Goal: Obtain resource: Obtain resource

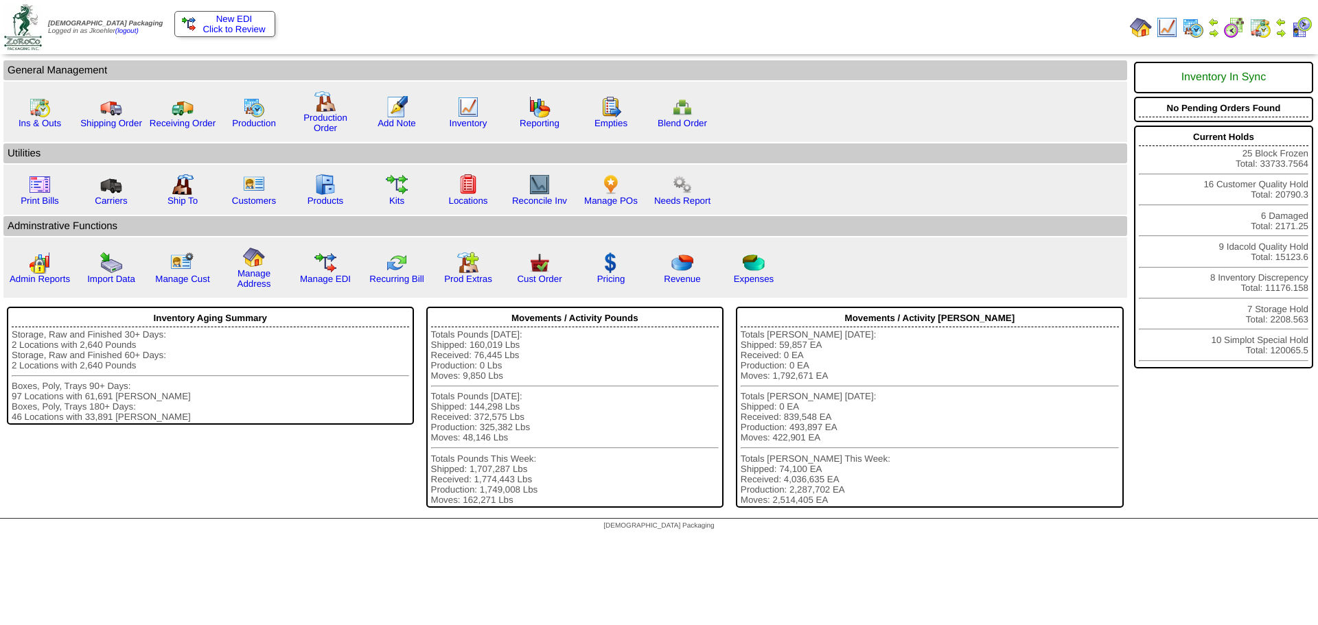
click at [1280, 23] on img at bounding box center [1281, 21] width 11 height 11
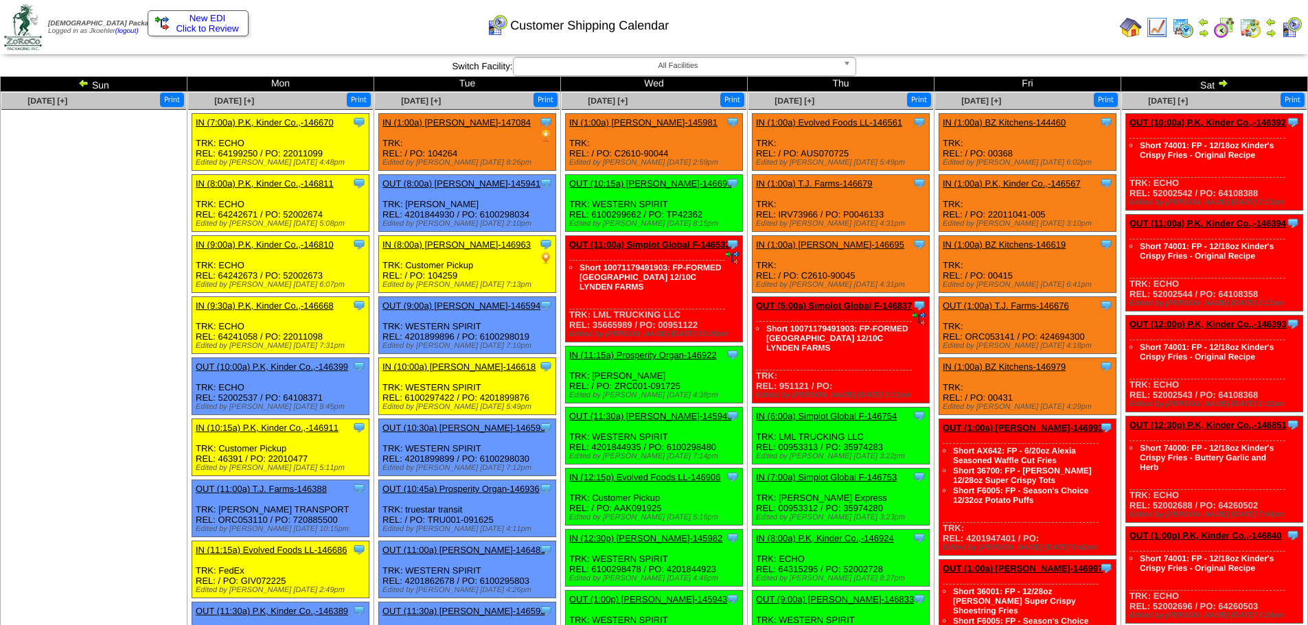
scroll to position [482, 0]
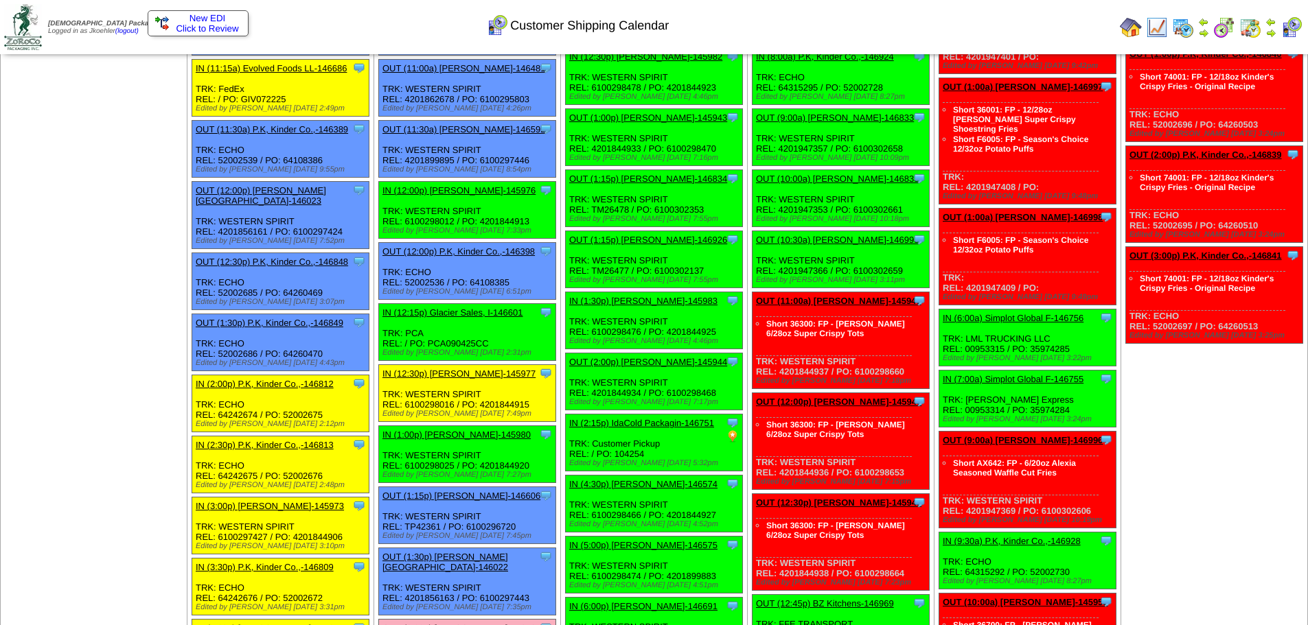
click at [485, 496] on link "OUT (1:15p) [PERSON_NAME]-146606" at bounding box center [461, 496] width 158 height 10
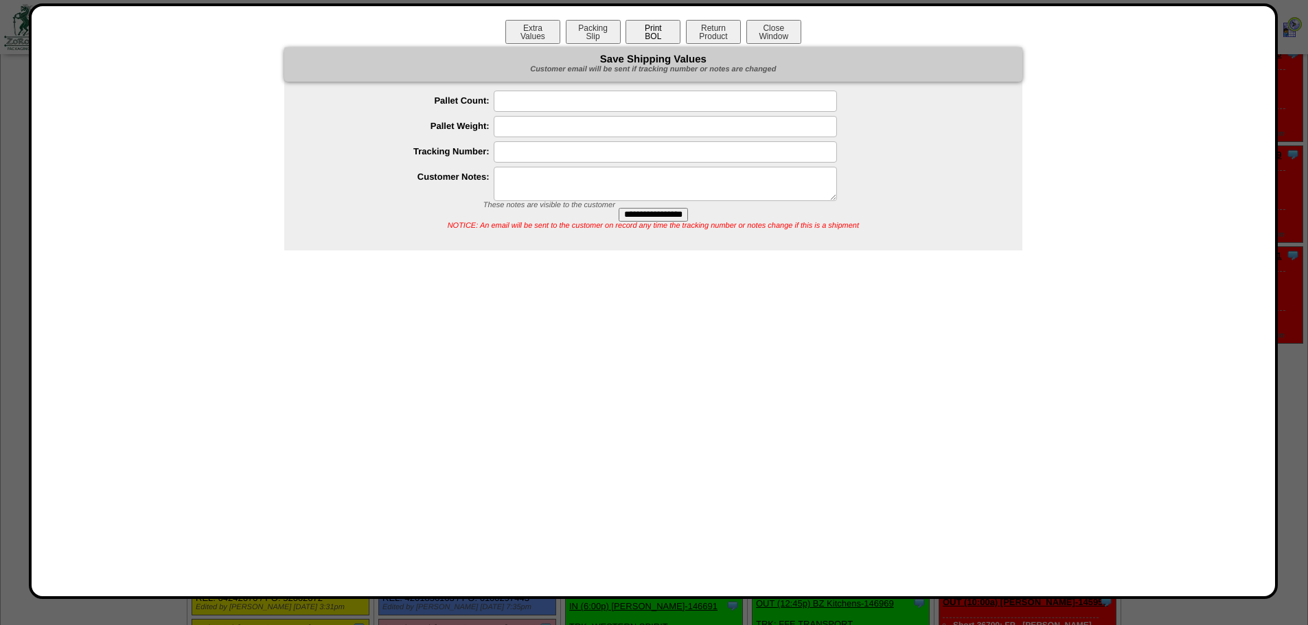
click at [652, 29] on button "Print BOL" at bounding box center [652, 32] width 55 height 24
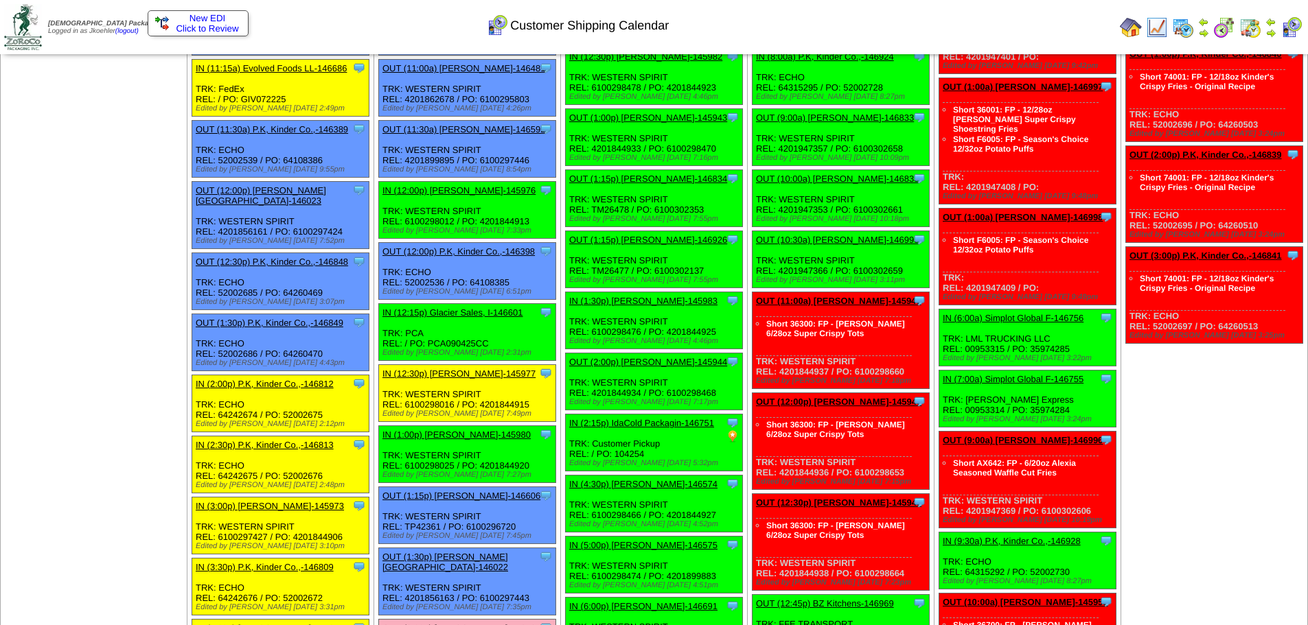
scroll to position [413, 0]
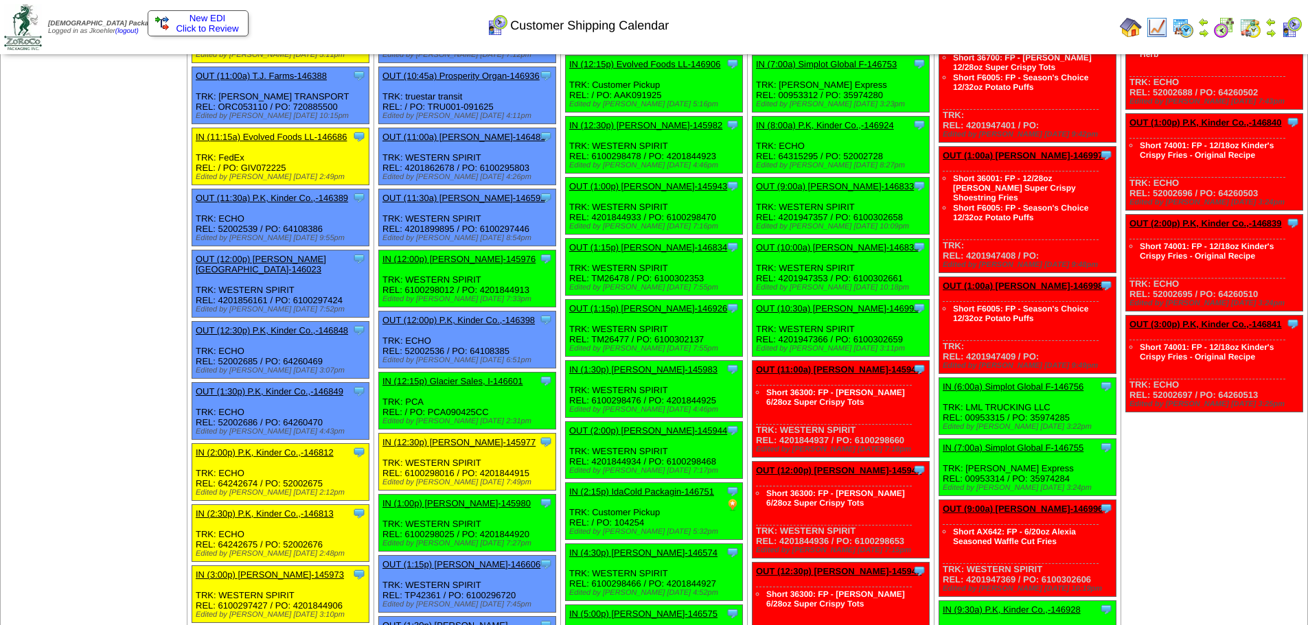
click at [463, 562] on link "OUT (1:15p) [PERSON_NAME]-146606" at bounding box center [461, 565] width 158 height 10
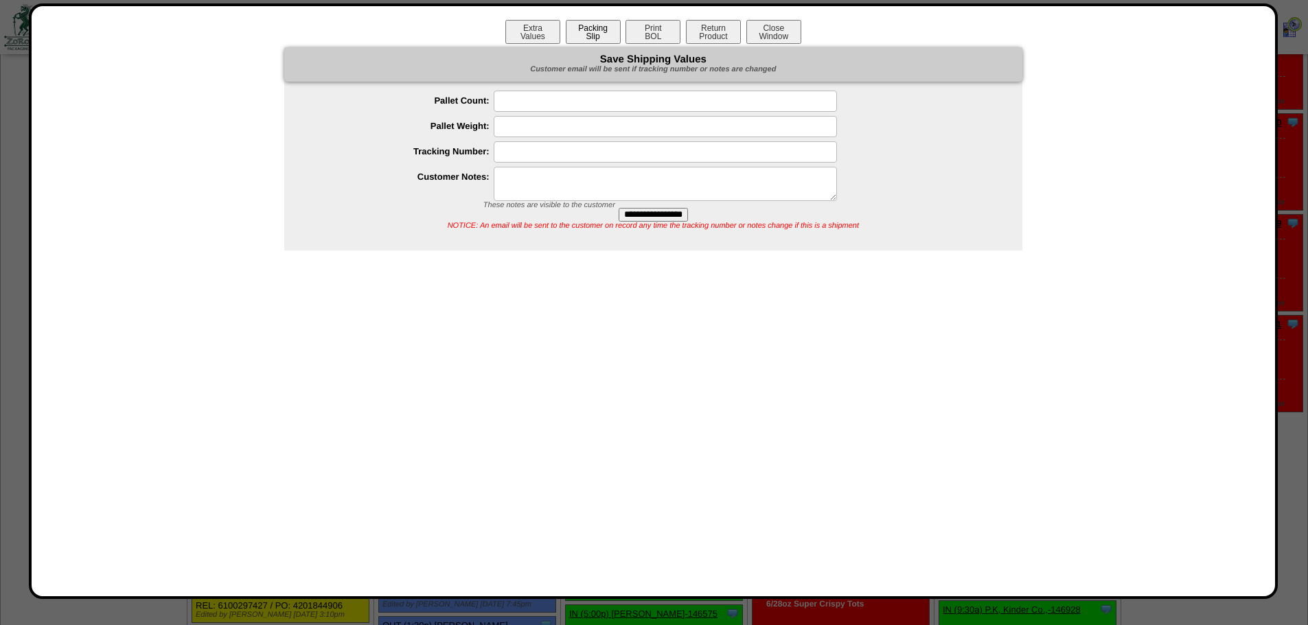
click at [593, 38] on button "Packing Slip" at bounding box center [593, 32] width 55 height 24
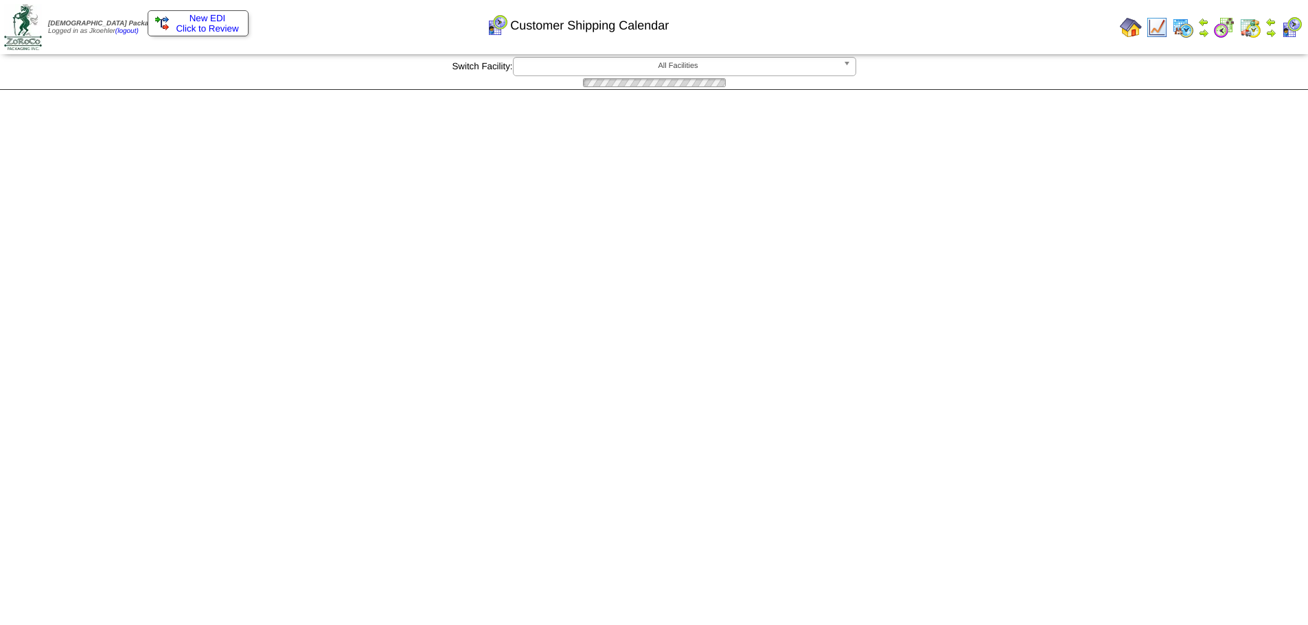
scroll to position [413, 0]
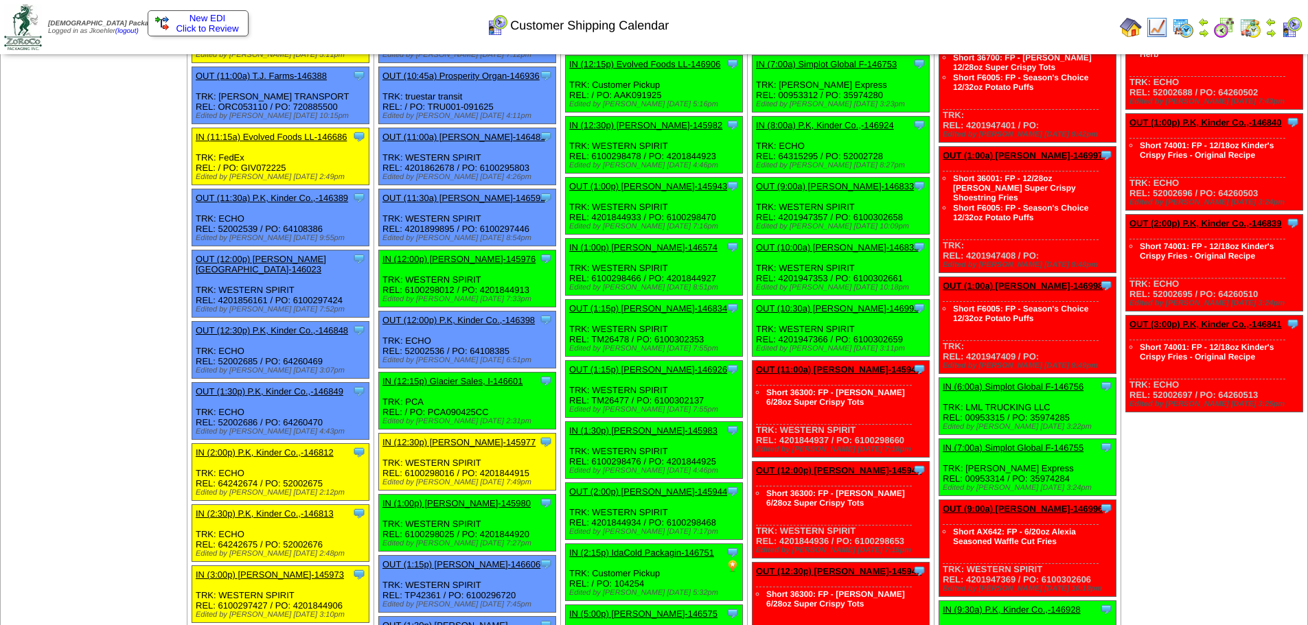
click at [492, 562] on link "OUT (1:15p) [PERSON_NAME]-146606" at bounding box center [461, 565] width 158 height 10
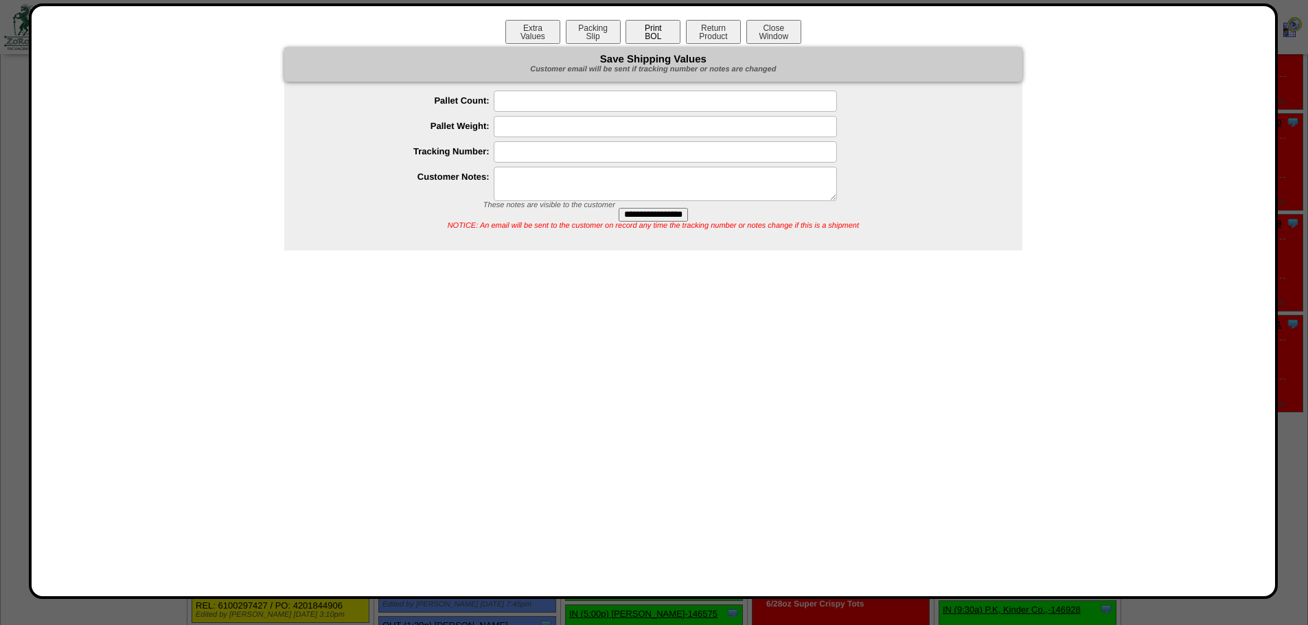
click at [642, 34] on button "Print BOL" at bounding box center [652, 32] width 55 height 24
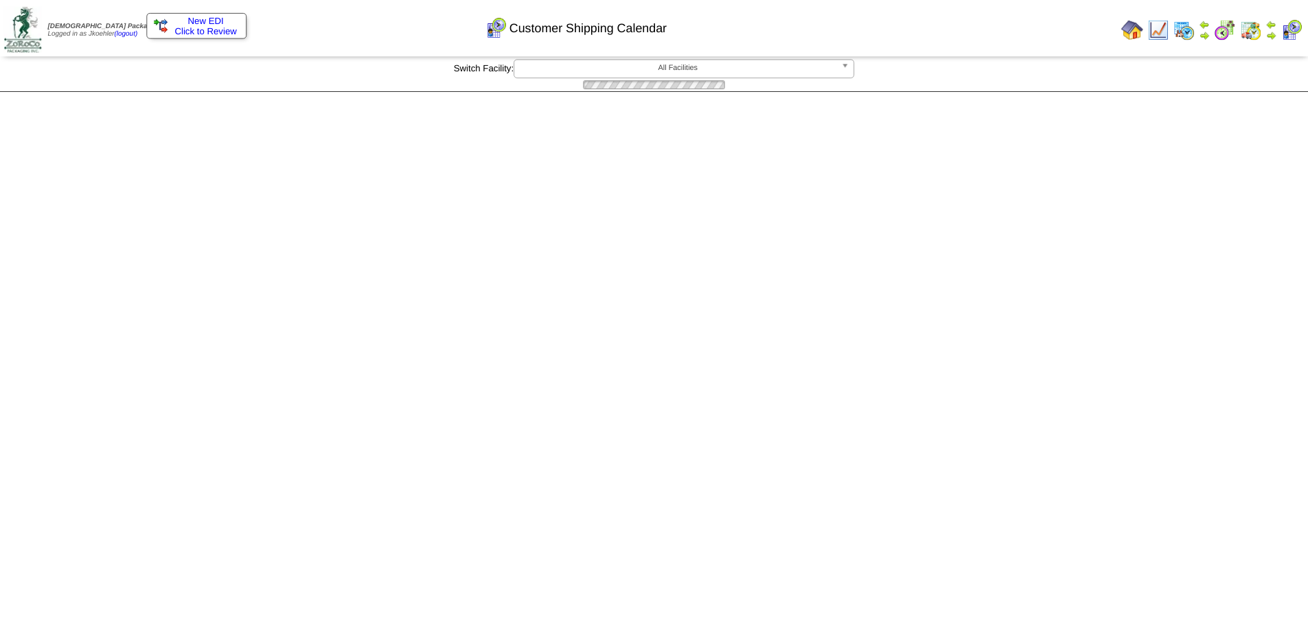
scroll to position [413, 0]
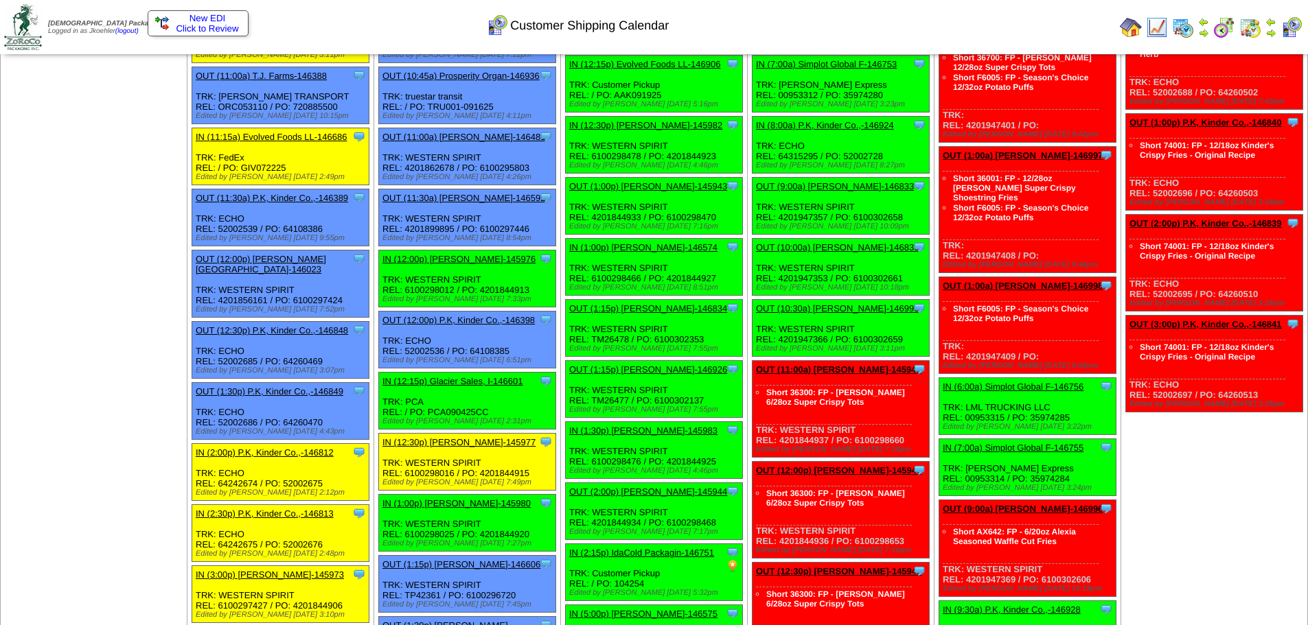
click at [1134, 24] on img at bounding box center [1131, 27] width 22 height 22
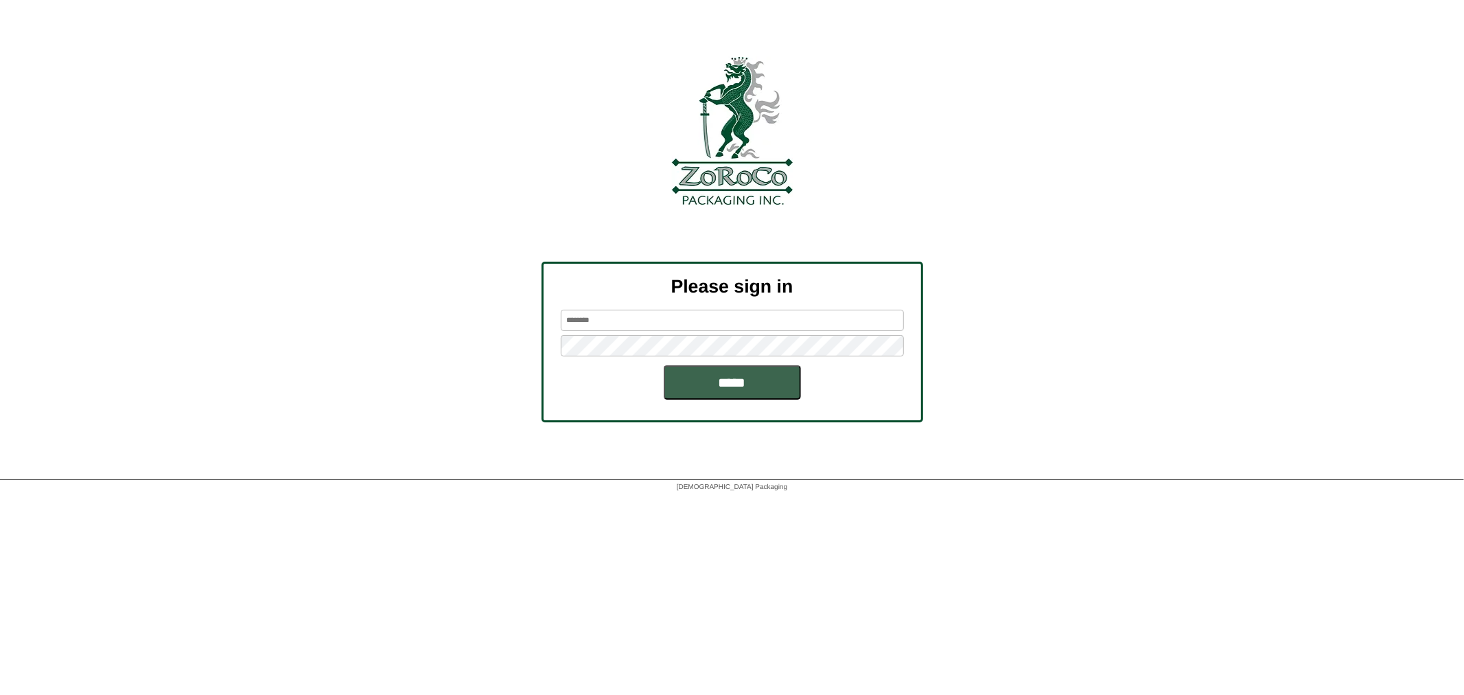
type input "********"
click at [709, 388] on input "*****" at bounding box center [732, 382] width 137 height 34
